Goal: Information Seeking & Learning: Learn about a topic

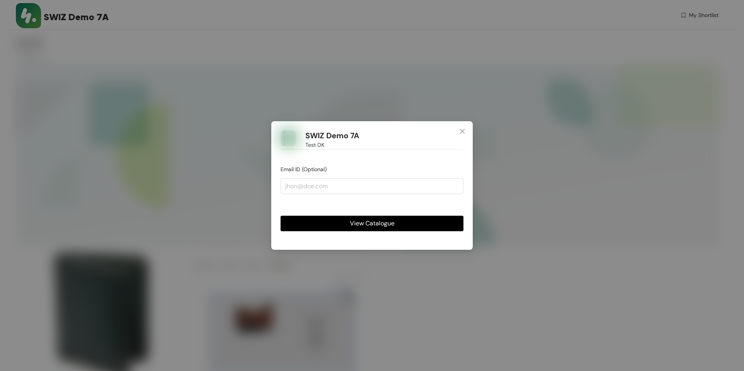
click at [349, 222] on button "View Catalogue" at bounding box center [372, 224] width 183 height 16
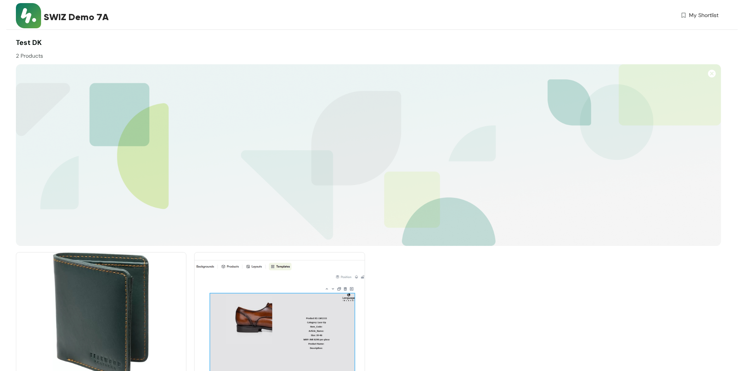
scroll to position [60, 0]
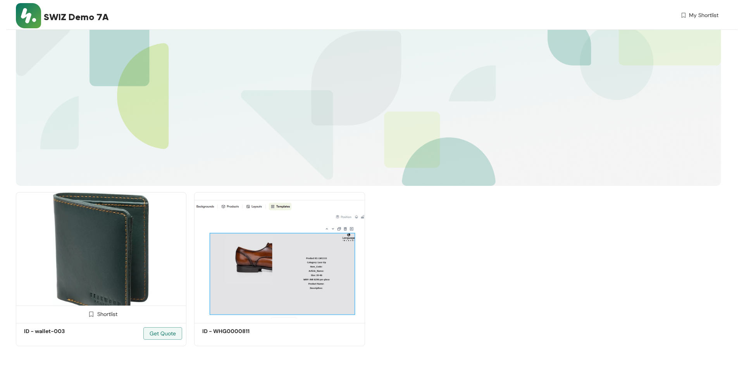
click at [116, 251] on img at bounding box center [101, 256] width 171 height 129
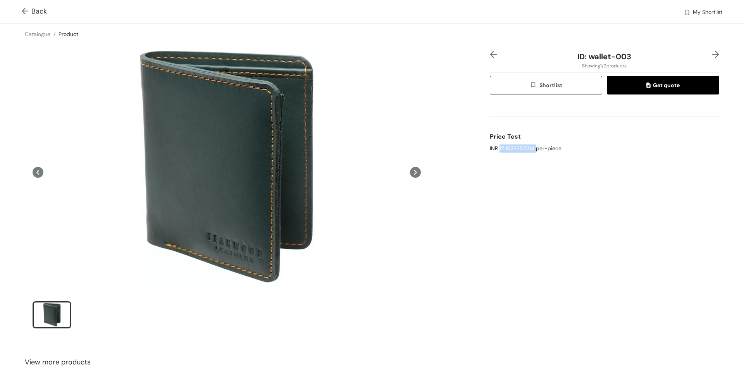
drag, startPoint x: 535, startPoint y: 149, endPoint x: 500, endPoint y: 151, distance: 35.3
click at [500, 151] on div "INR 12.1522252214 per-piece" at bounding box center [604, 149] width 229 height 8
click at [517, 150] on div "INR 12.1522252214 per-piece" at bounding box center [604, 149] width 229 height 8
